Goal: Information Seeking & Learning: Learn about a topic

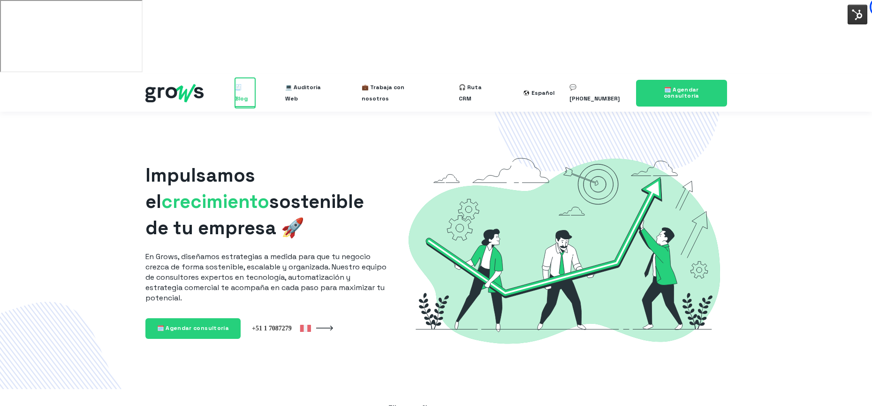
click at [252, 78] on span "🧾 Blog" at bounding box center [245, 93] width 20 height 30
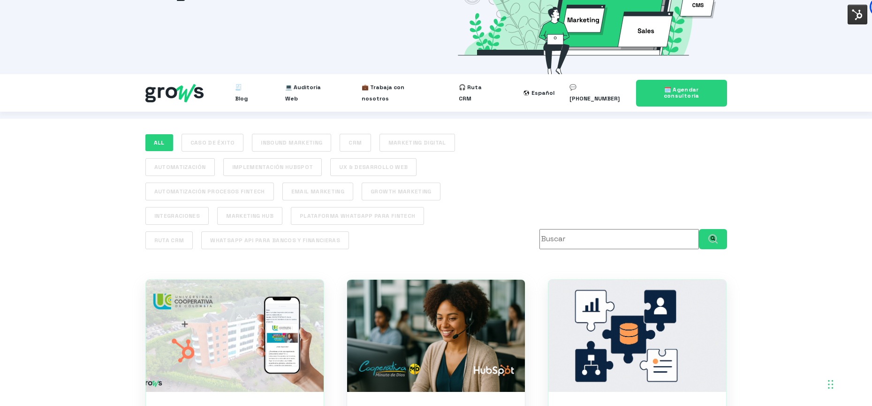
scroll to position [308, 0]
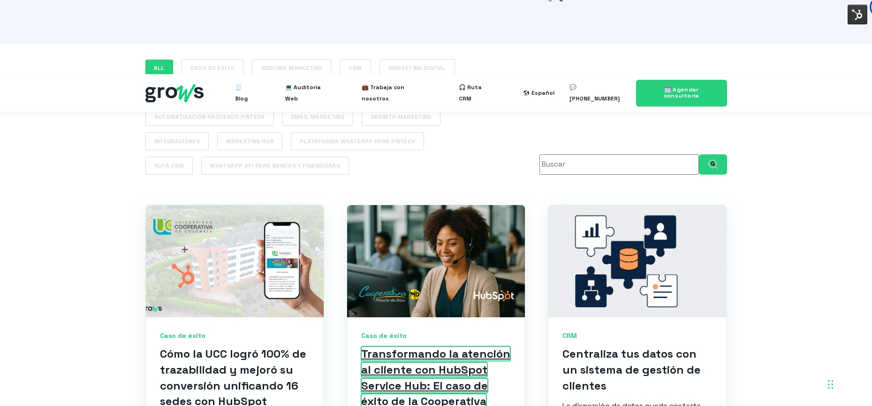
click at [407, 346] on link "Transformando la atención al cliente con HubSpot Service Hub: El caso de éxito …" at bounding box center [435, 384] width 149 height 77
